Goal: Task Accomplishment & Management: Complete application form

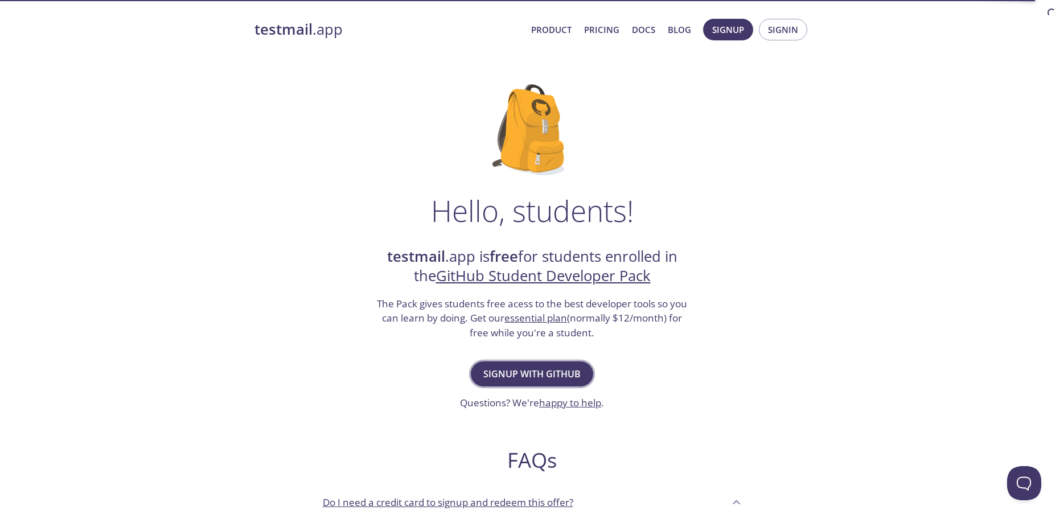
click at [581, 376] on button "Signup with GitHub" at bounding box center [532, 373] width 122 height 25
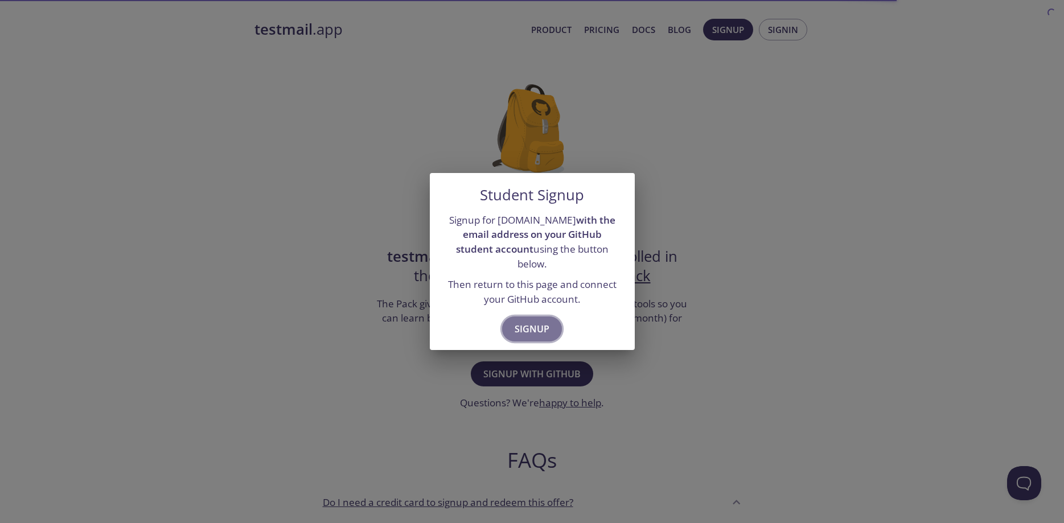
click at [525, 323] on span "Signup" at bounding box center [531, 329] width 35 height 16
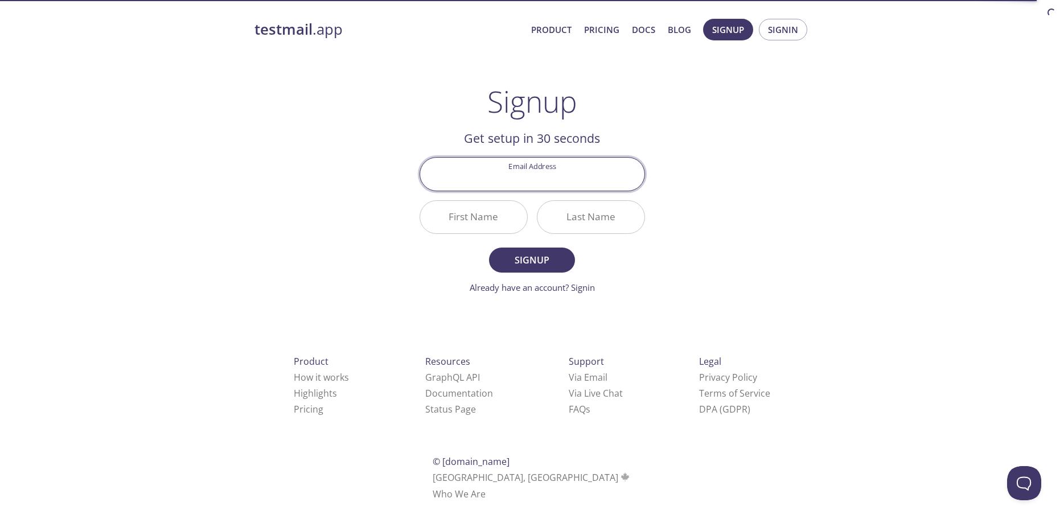
click at [418, 141] on main "Signup Get setup in 30 seconds Email Address First Name Last Name Signup Alread…" at bounding box center [532, 189] width 253 height 210
click at [506, 178] on input "Email Address" at bounding box center [532, 174] width 224 height 32
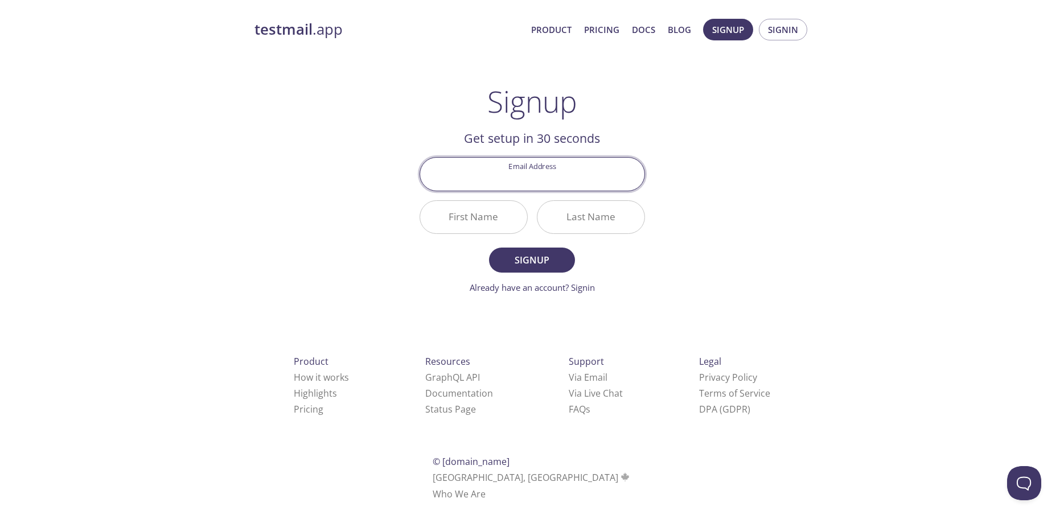
paste input "[EMAIL_ADDRESS][DOMAIN_NAME]"
type input "[EMAIL_ADDRESS][DOMAIN_NAME]"
click at [339, 188] on div "testmail .app Product Pricing Docs Blog Signup Signin Signup Get setup in 30 se…" at bounding box center [532, 272] width 583 height 522
click at [440, 218] on input "First Name" at bounding box center [473, 217] width 107 height 32
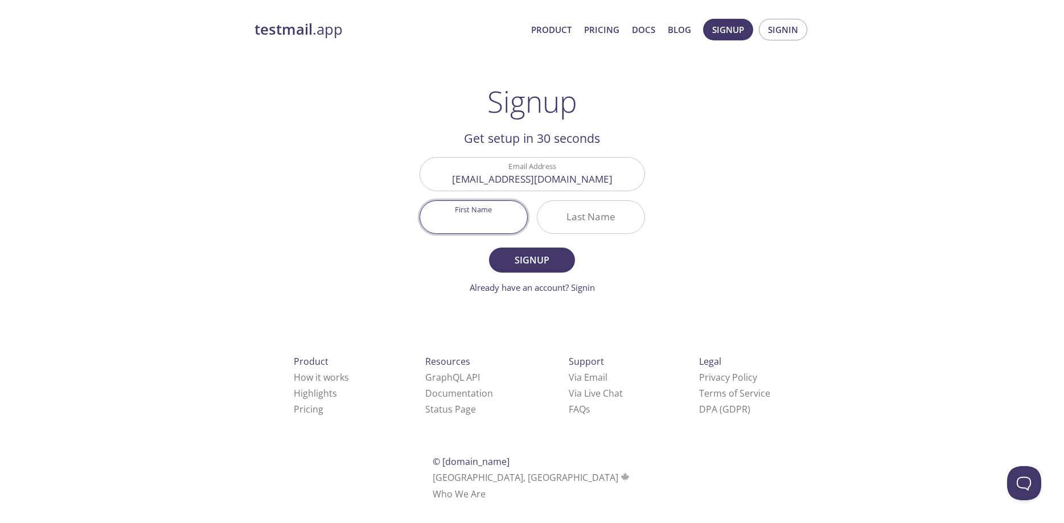
type input "[PERSON_NAME]"
type input "Smolenko"
click at [524, 258] on span "Signup" at bounding box center [531, 260] width 60 height 16
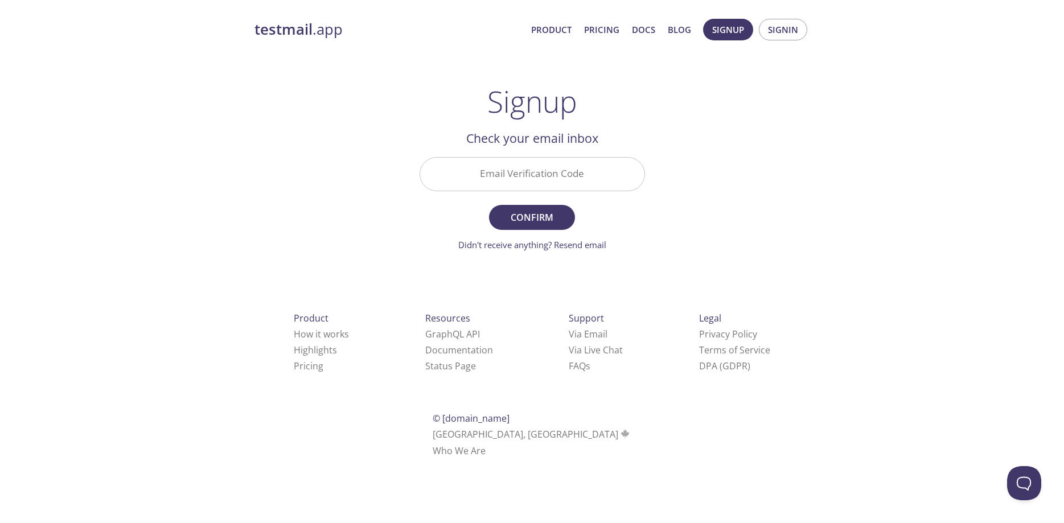
click at [584, 171] on input "Email Verification Code" at bounding box center [532, 174] width 224 height 32
paste input "U29ZF18"
type input "U29ZF18"
click at [540, 212] on span "Confirm" at bounding box center [531, 217] width 60 height 16
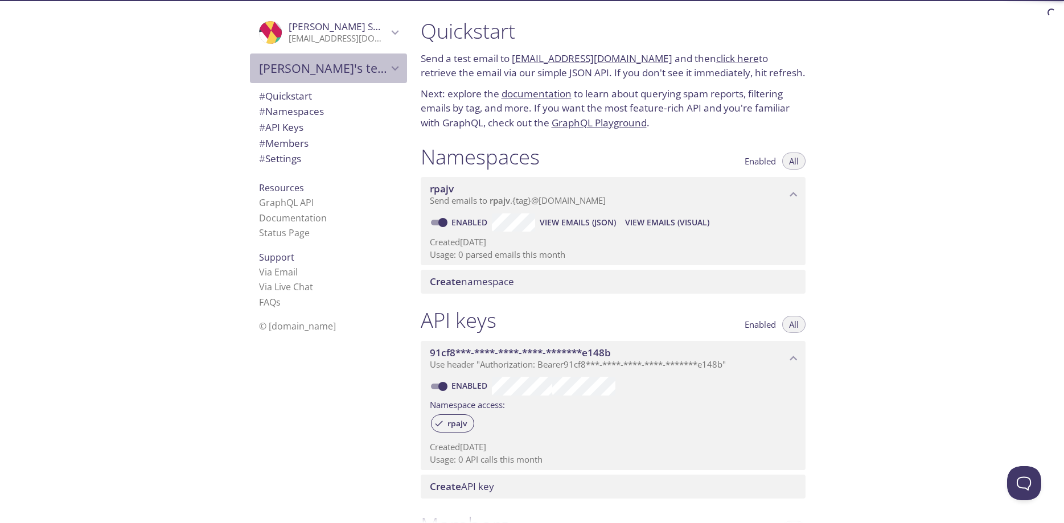
click at [393, 67] on icon "Andrey's team" at bounding box center [395, 68] width 15 height 15
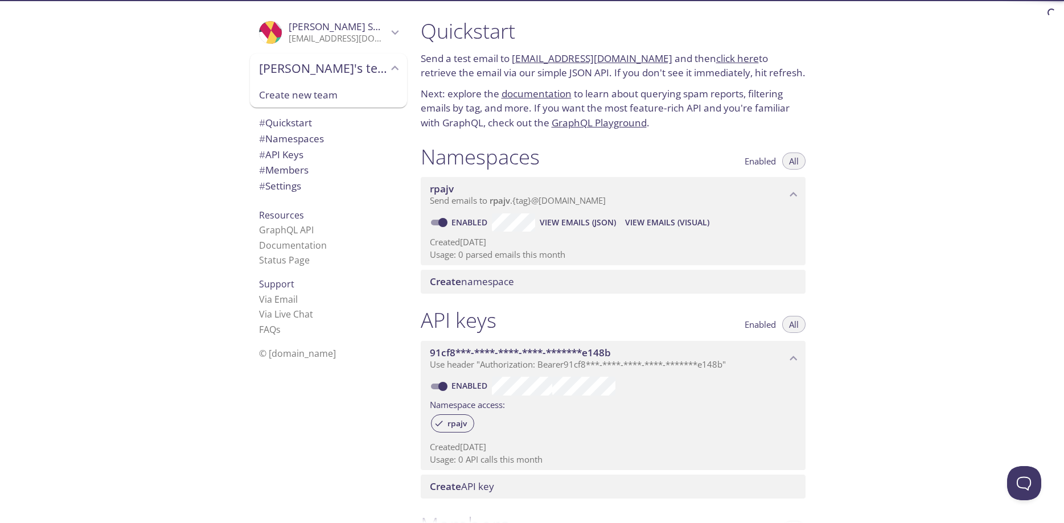
click at [394, 67] on icon "Andrey's team" at bounding box center [395, 68] width 15 height 15
click at [393, 29] on icon "Andrey Smolenko" at bounding box center [395, 32] width 15 height 15
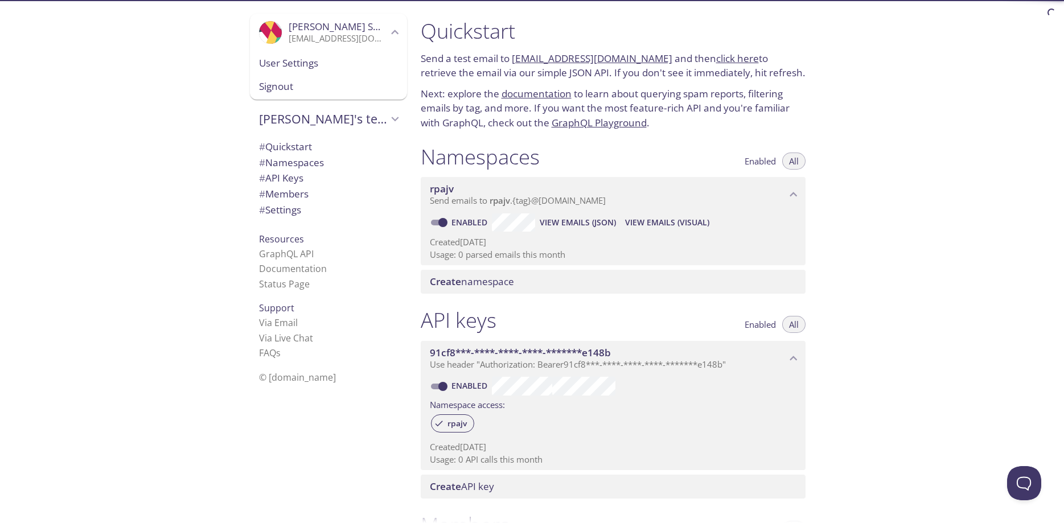
click at [298, 68] on span "User Settings" at bounding box center [328, 63] width 139 height 15
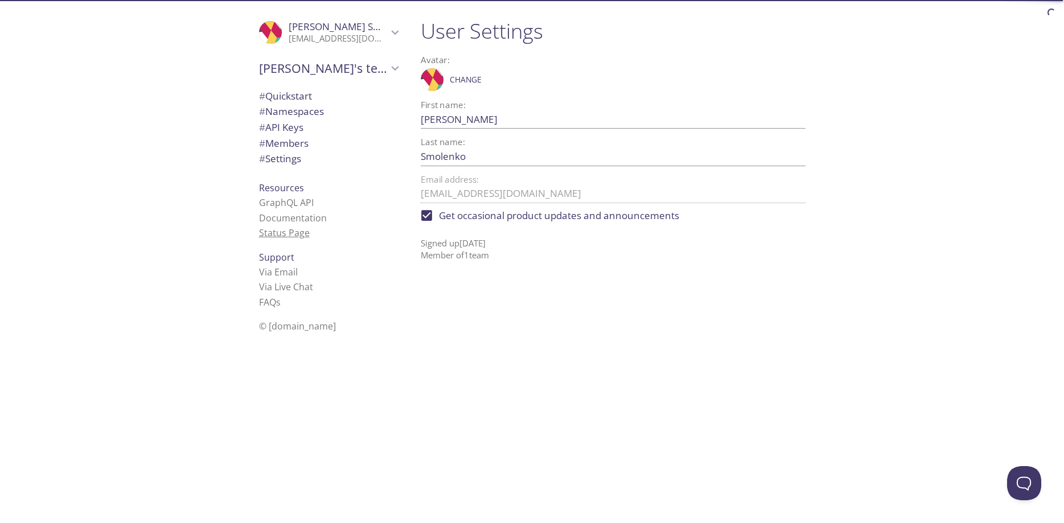
click at [288, 232] on link "Status Page" at bounding box center [284, 232] width 51 height 13
click at [293, 160] on span "# Settings" at bounding box center [280, 158] width 42 height 13
